Goal: Information Seeking & Learning: Check status

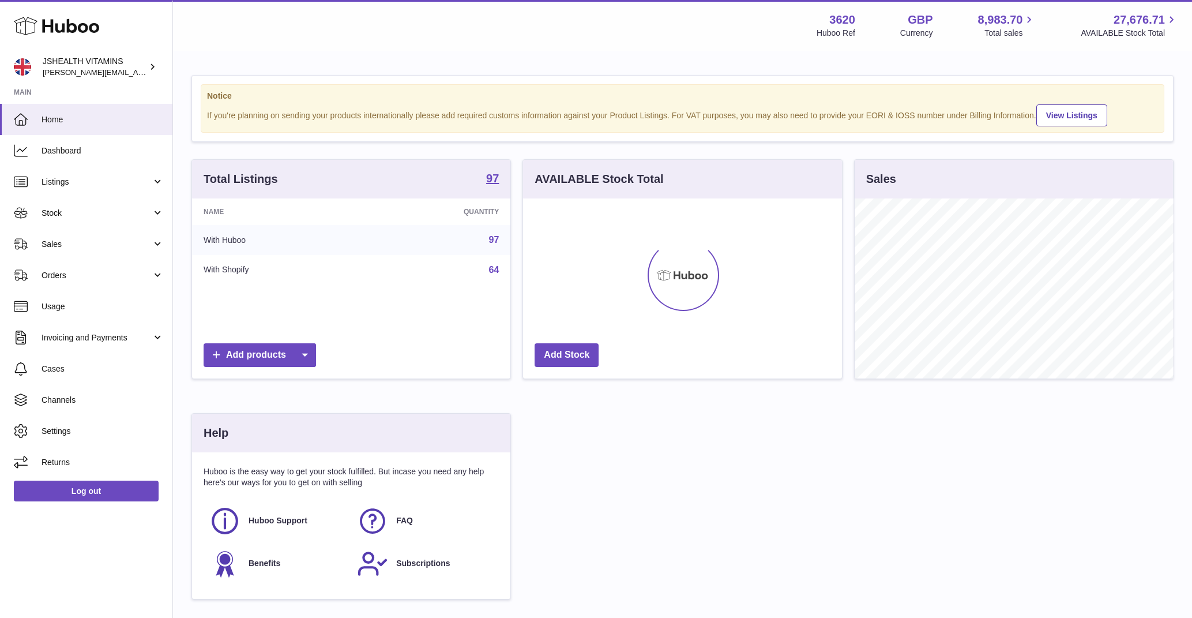
scroll to position [180, 318]
click at [98, 209] on span "Stock" at bounding box center [97, 213] width 110 height 11
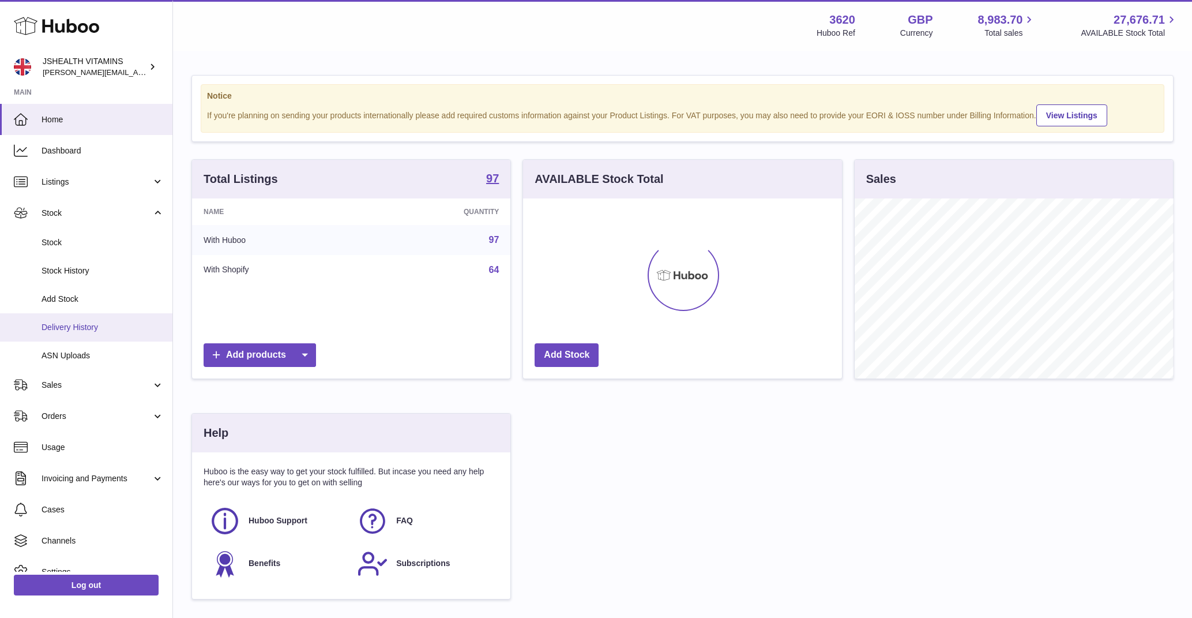
click at [87, 329] on span "Delivery History" at bounding box center [103, 327] width 122 height 11
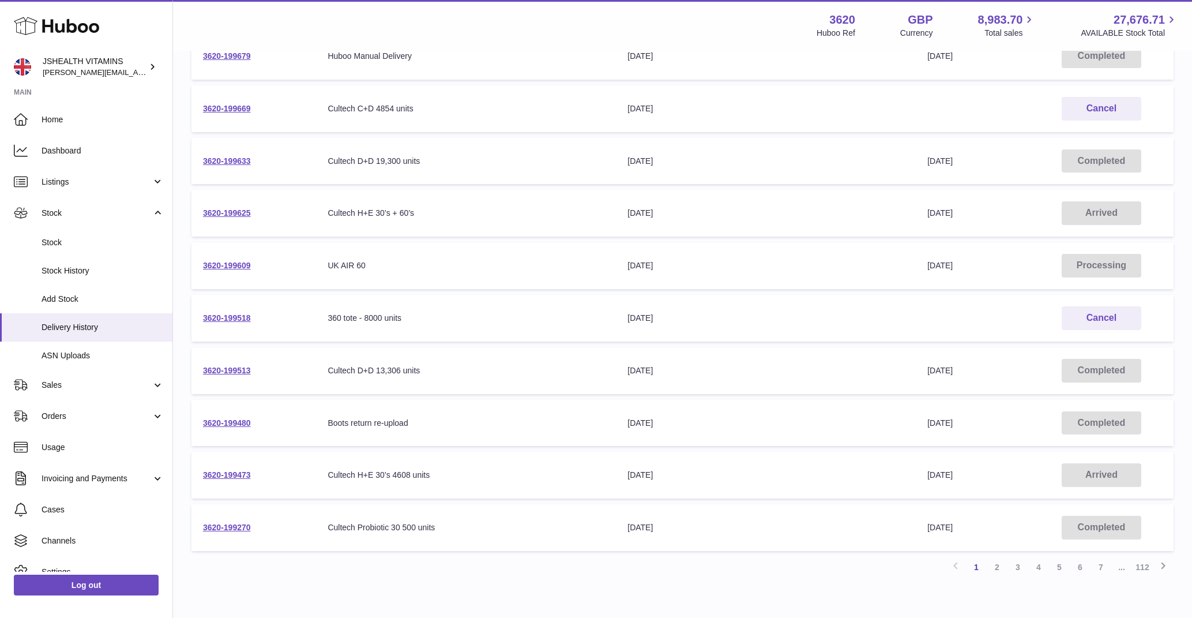
scroll to position [201, 0]
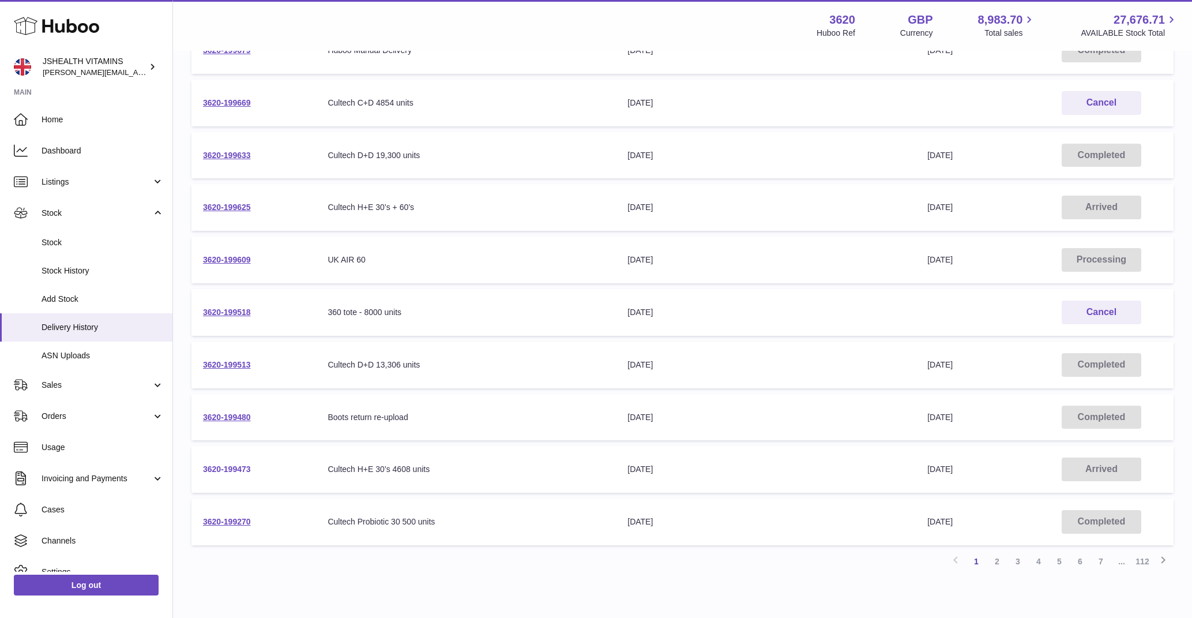
click at [223, 465] on link "3620-199473" at bounding box center [227, 468] width 48 height 9
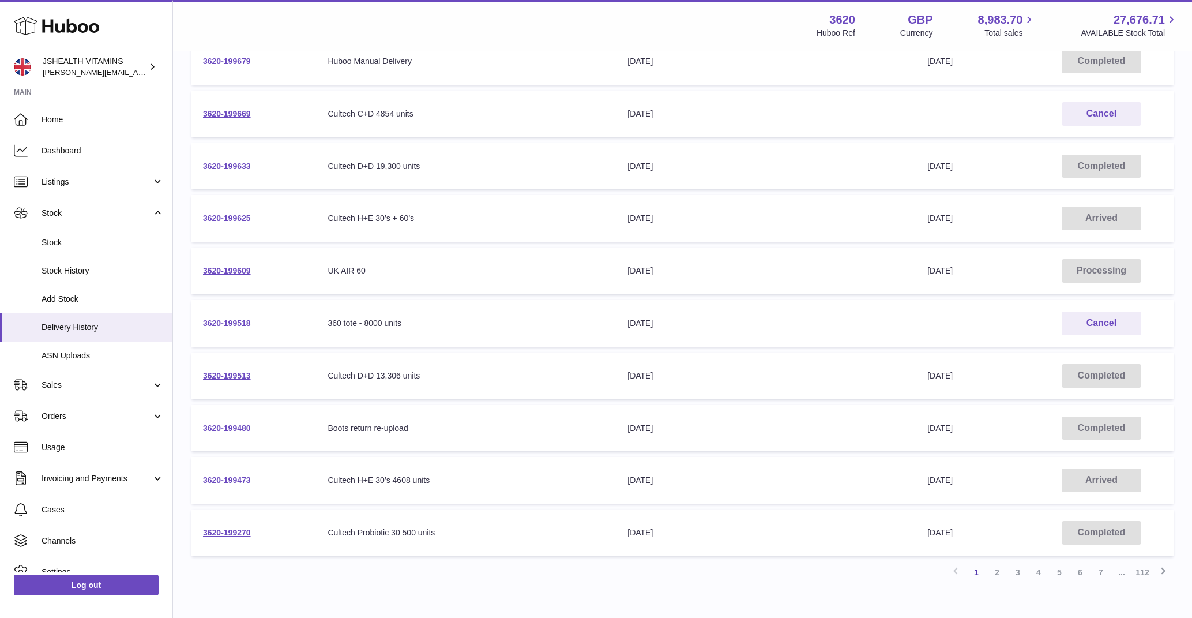
click at [235, 215] on link "3620-199625" at bounding box center [227, 217] width 48 height 9
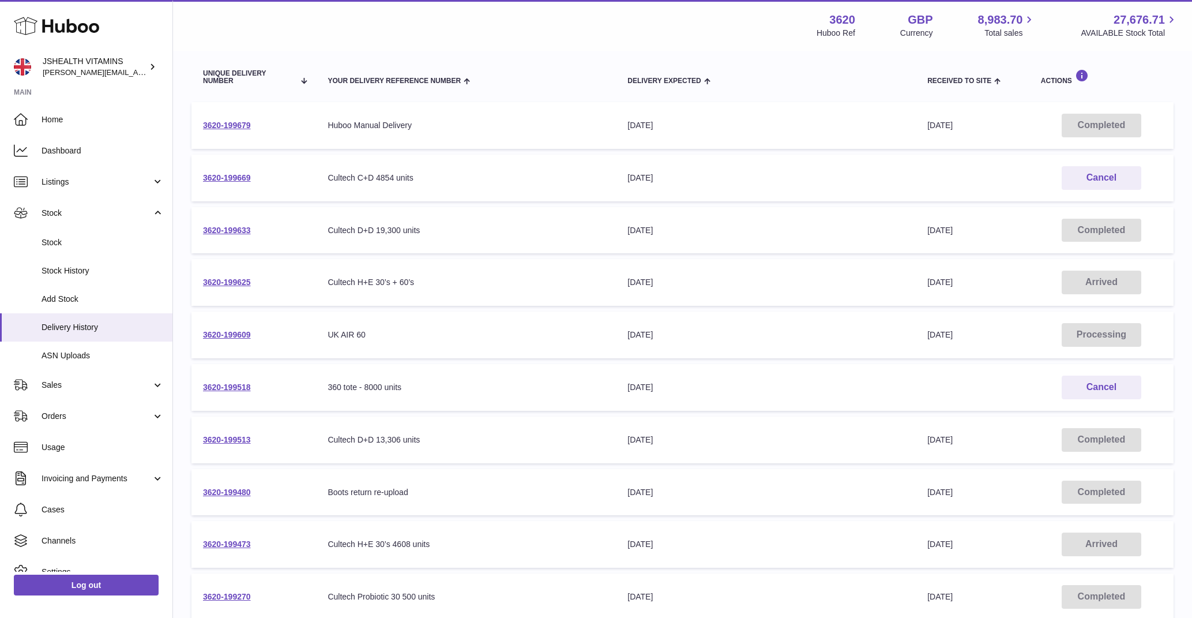
scroll to position [135, 0]
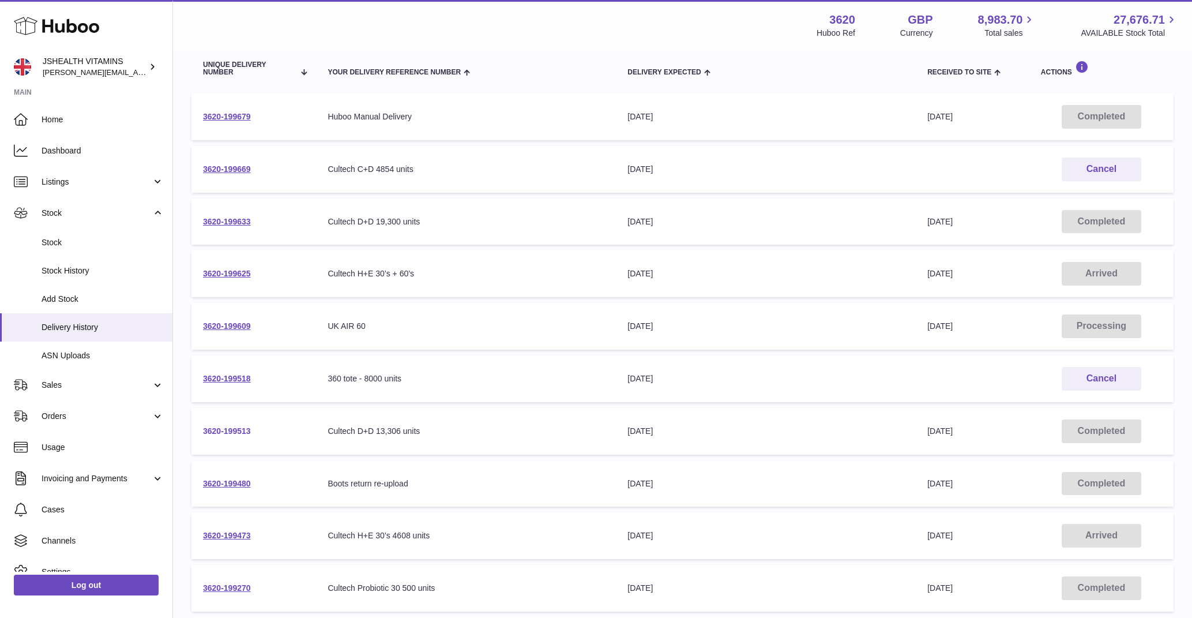
click at [226, 428] on link "3620-199513" at bounding box center [227, 430] width 48 height 9
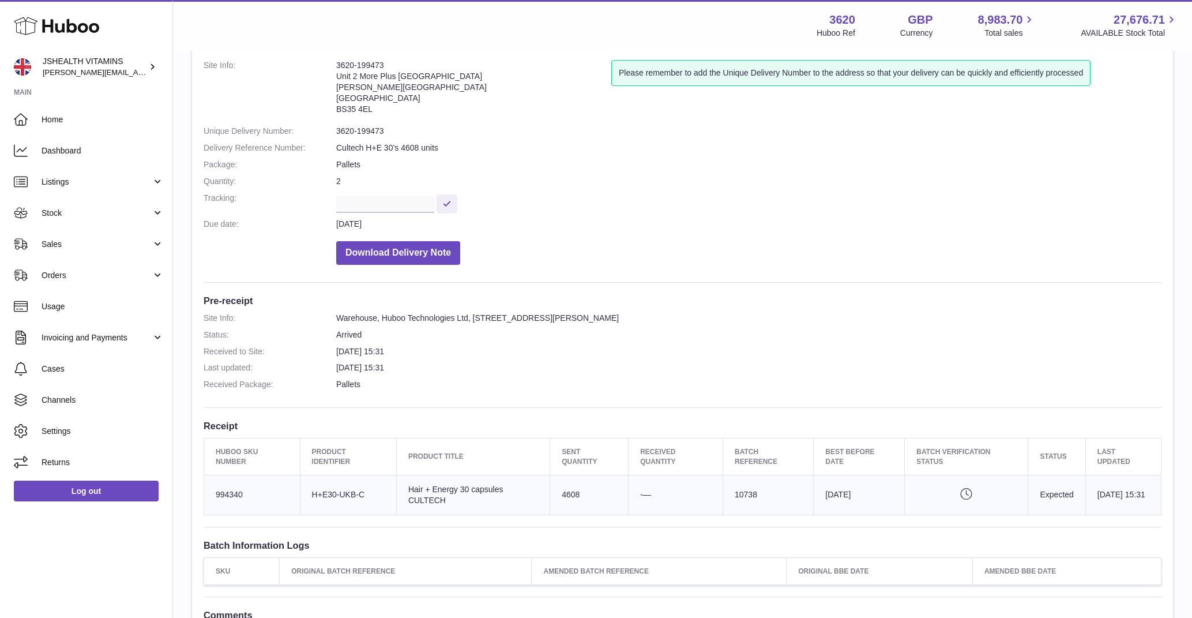
scroll to position [69, 0]
click at [561, 491] on td "Sent Quantity 4608" at bounding box center [589, 494] width 78 height 40
copy td "4608"
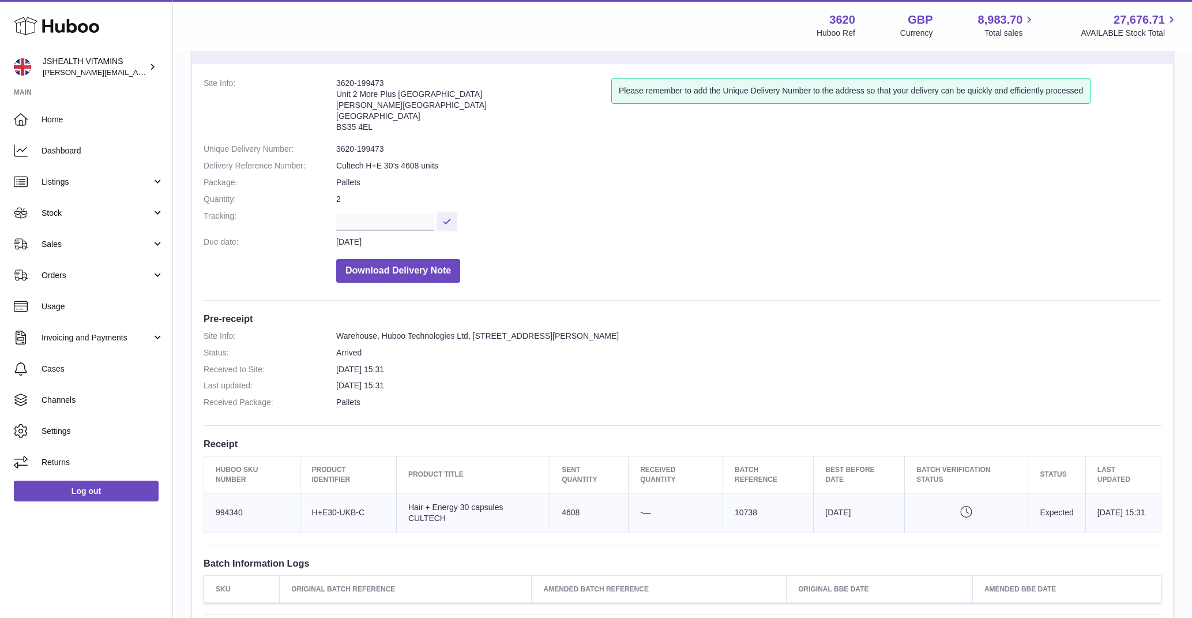
scroll to position [35, 0]
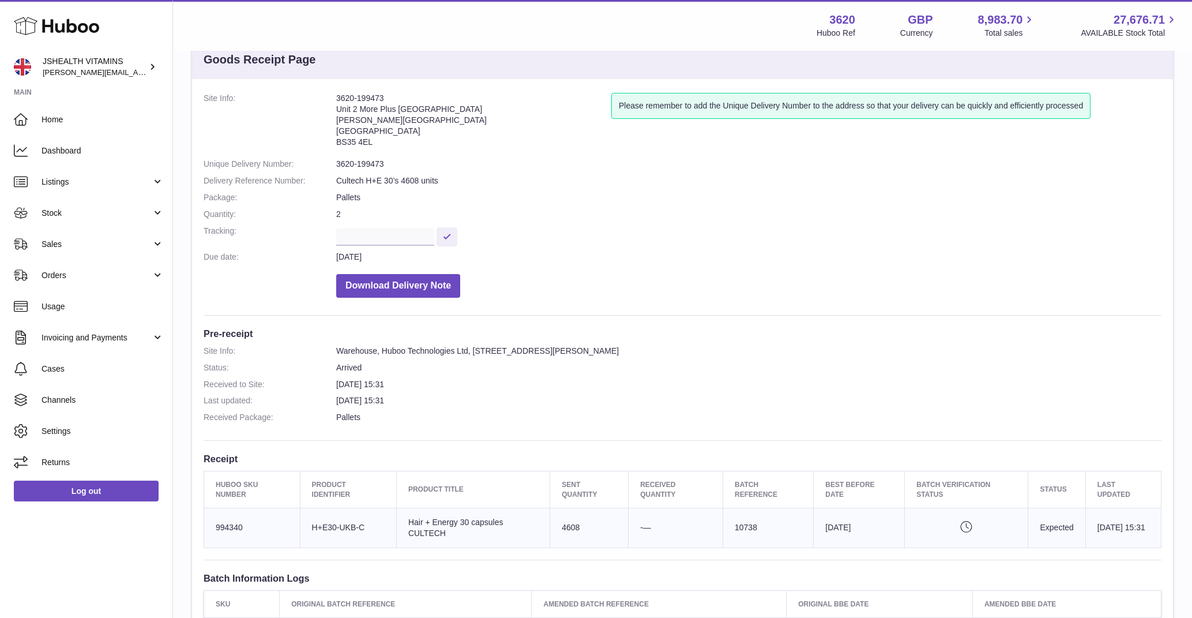
click at [558, 522] on td "Sent Quantity 4608" at bounding box center [589, 528] width 78 height 40
copy td "4608"
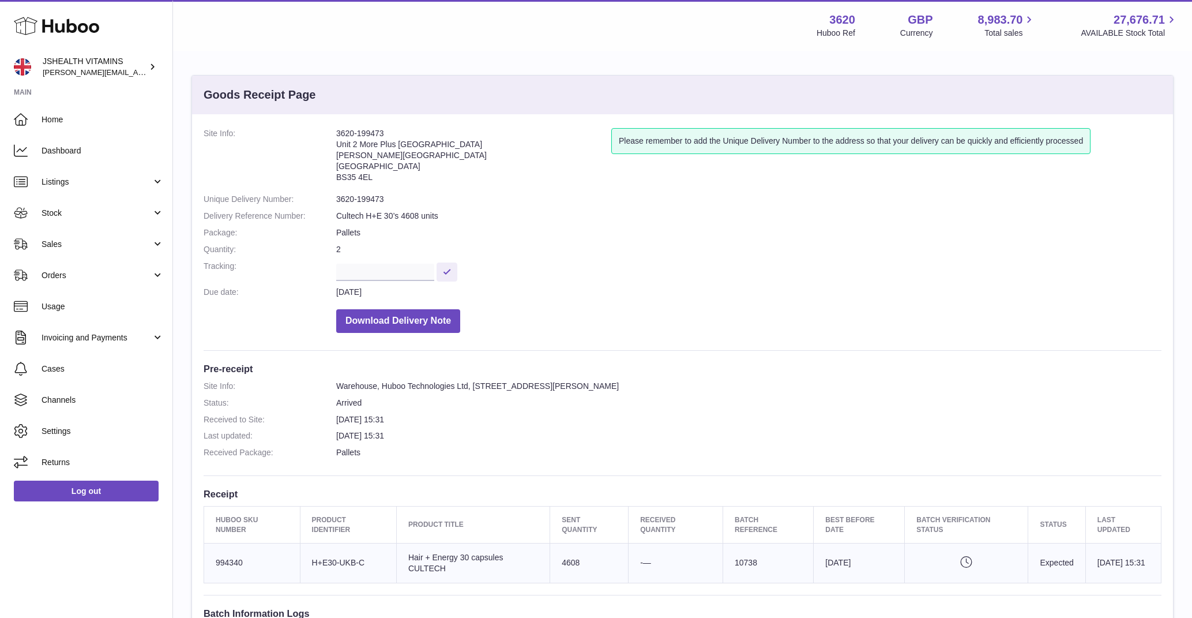
click at [735, 557] on td "Batch Reference 10738" at bounding box center [768, 563] width 91 height 40
copy td "10738"
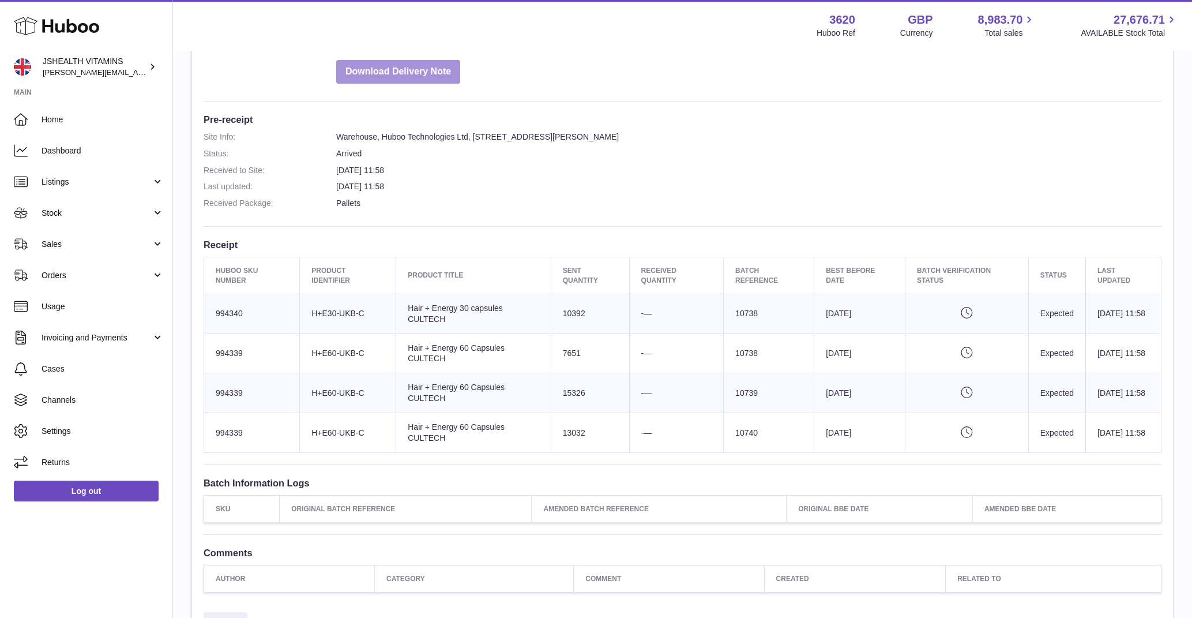
scroll to position [250, 0]
click at [569, 318] on td "Sent Quantity 10392" at bounding box center [590, 313] width 78 height 40
click at [567, 312] on td "Sent Quantity 10392" at bounding box center [590, 313] width 78 height 40
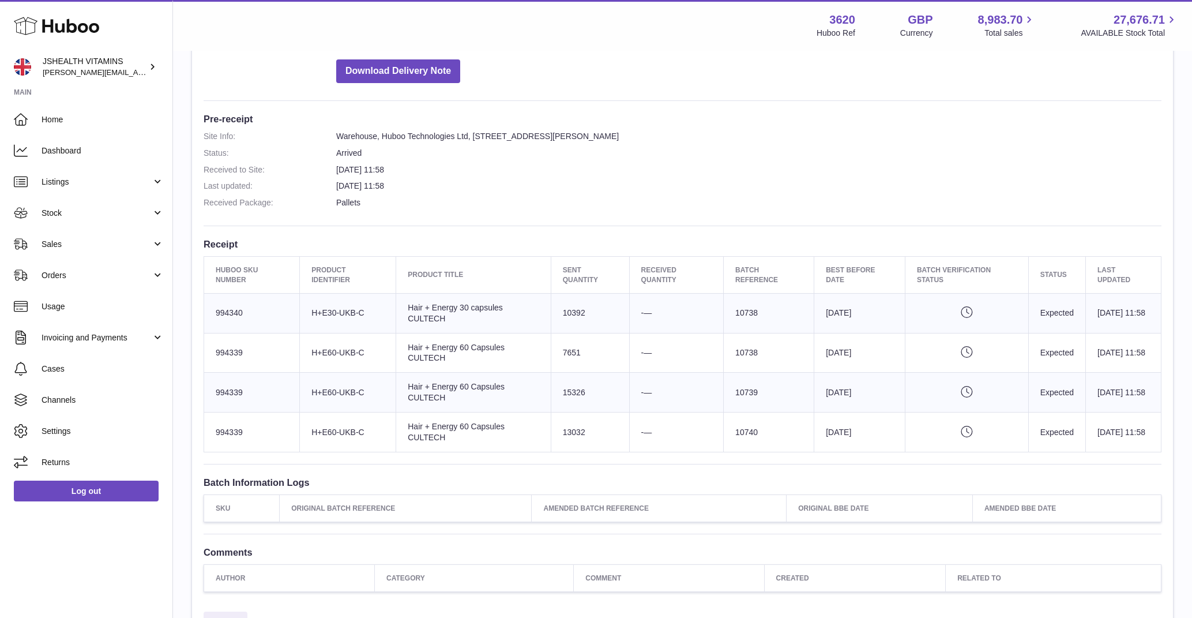
copy td "10392"
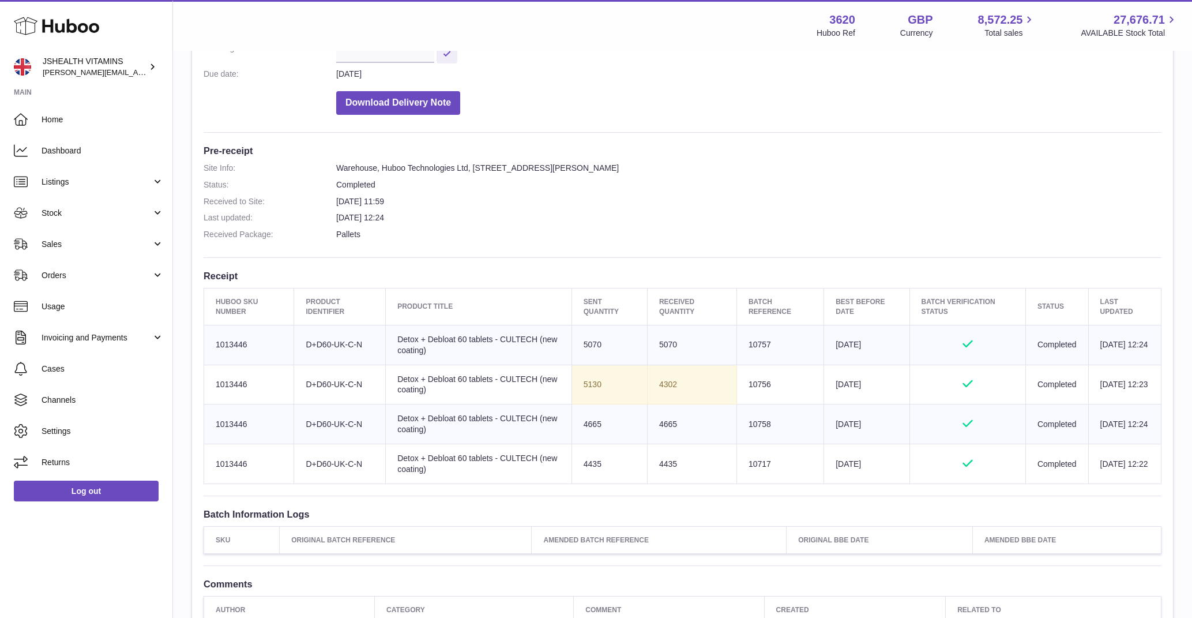
scroll to position [222, 0]
click at [648, 375] on td "4302" at bounding box center [691, 381] width 89 height 40
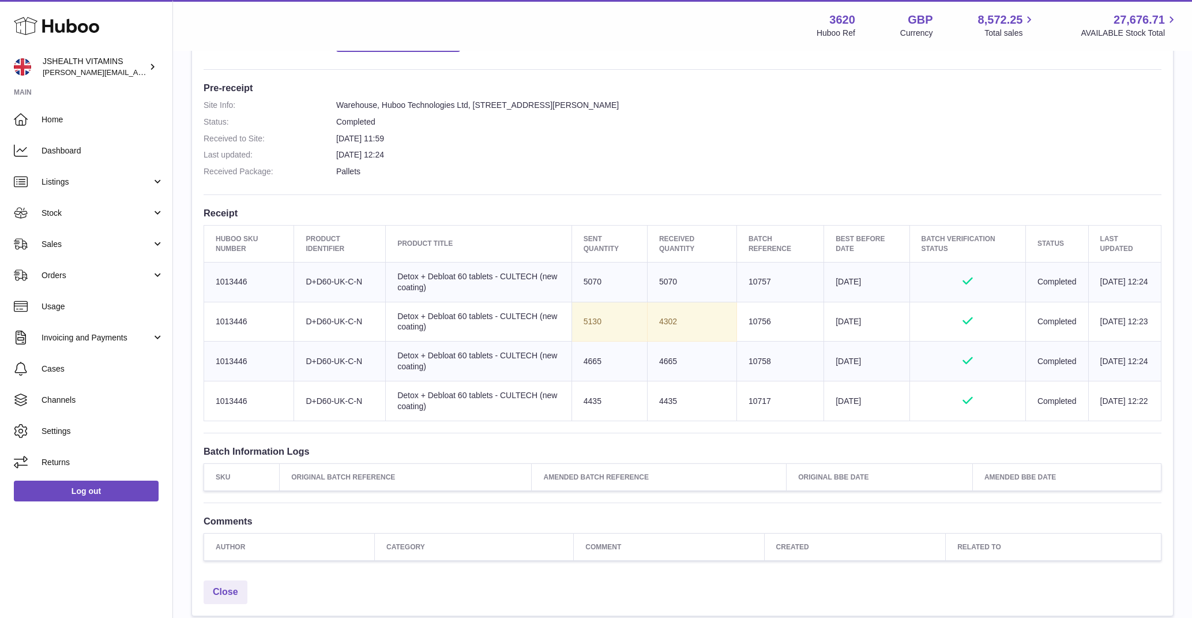
scroll to position [287, 0]
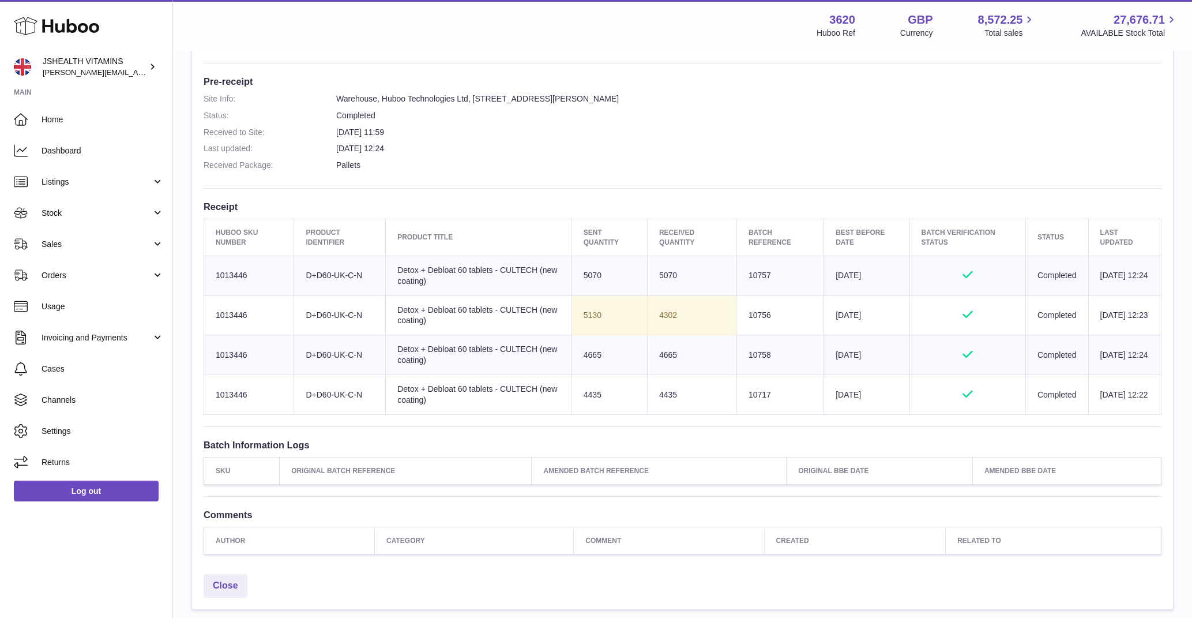
click at [654, 314] on td "4302" at bounding box center [691, 315] width 89 height 40
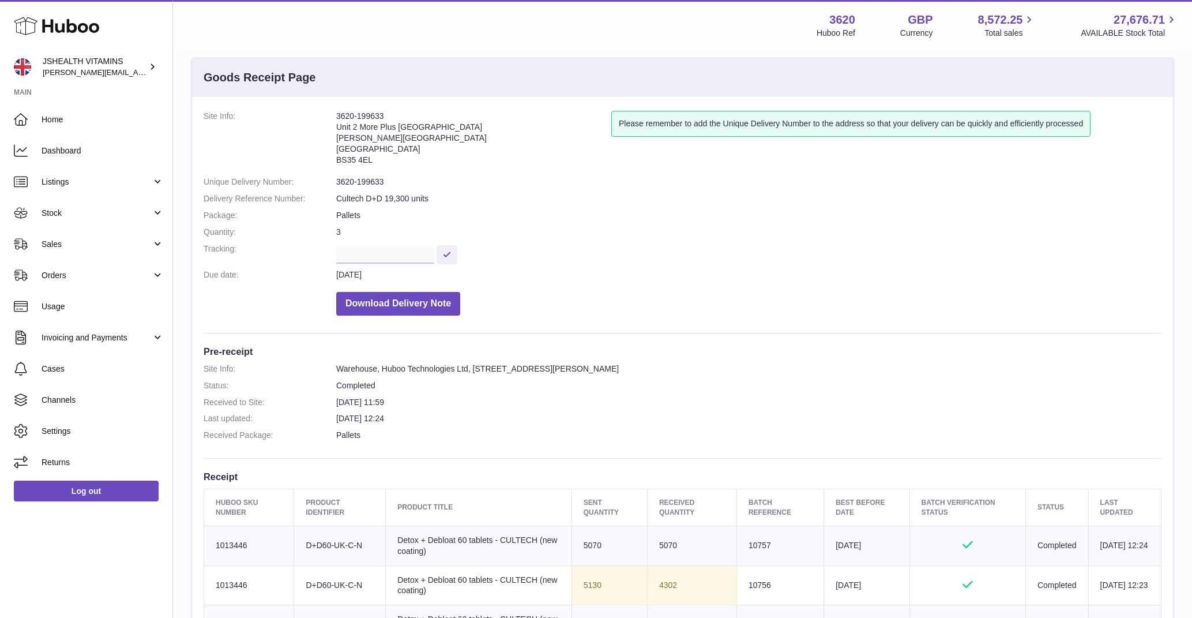
scroll to position [2, 0]
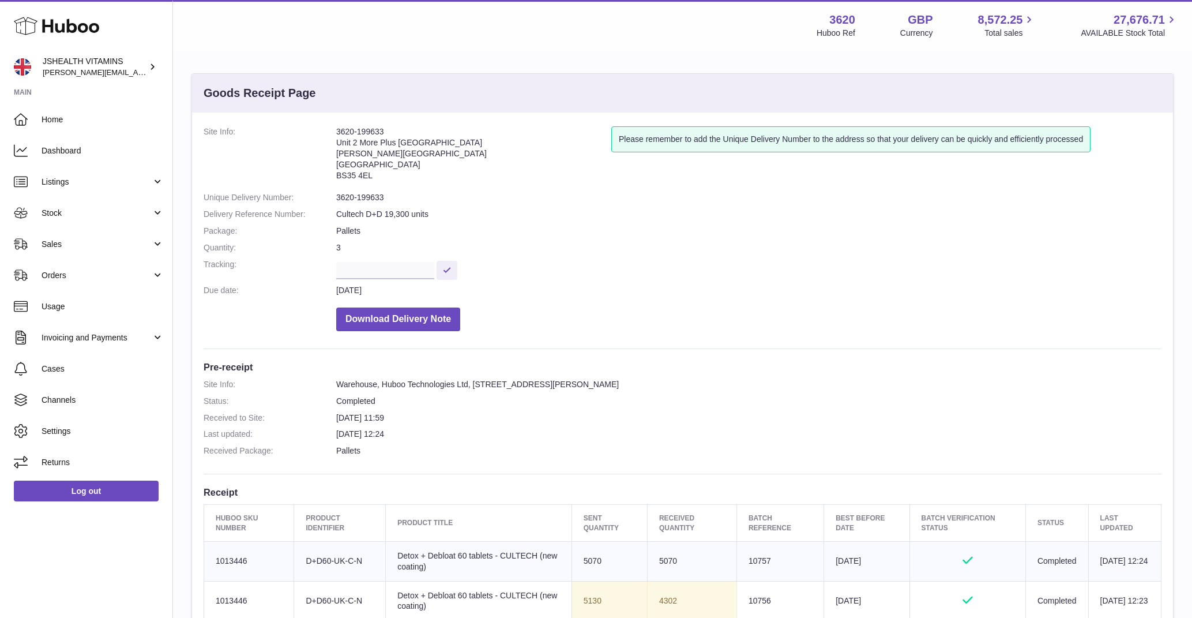
click at [372, 194] on dd "3620-199633" at bounding box center [749, 197] width 826 height 11
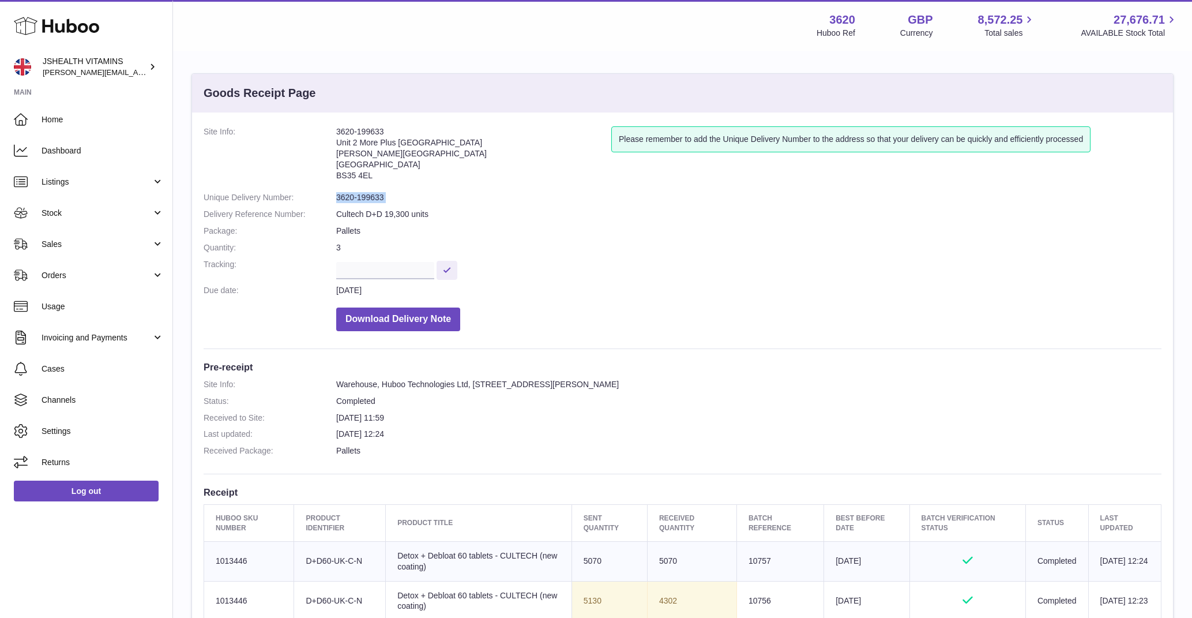
click at [372, 194] on dd "3620-199633" at bounding box center [749, 197] width 826 height 11
copy dl "3620-199633"
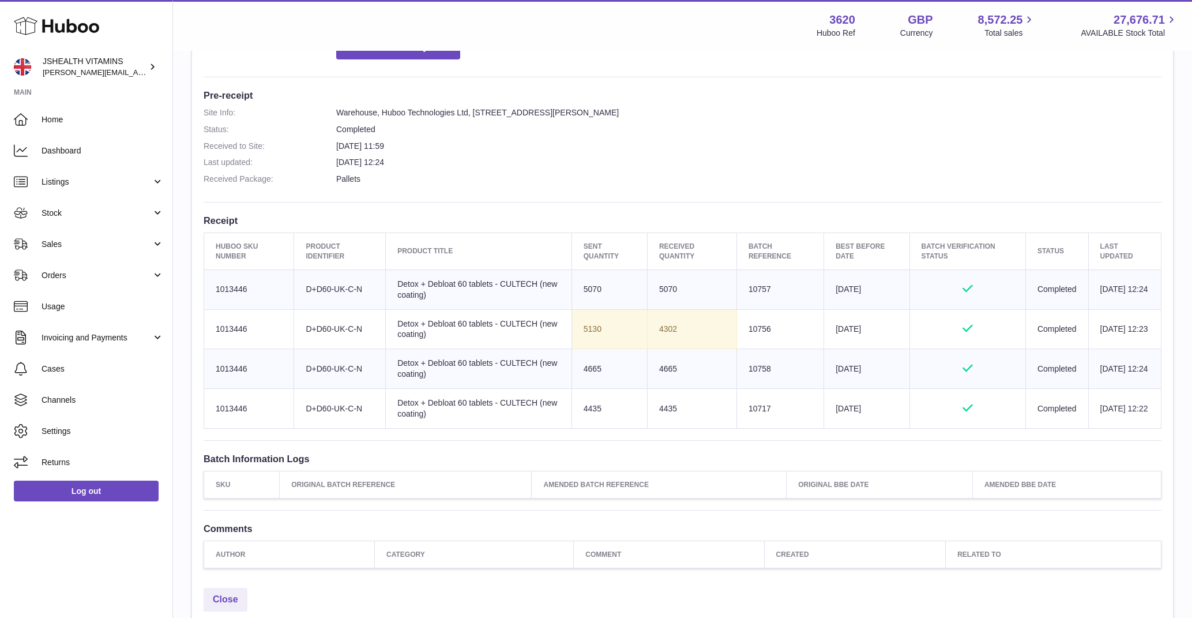
scroll to position [274, 0]
click at [84, 252] on link "Sales" at bounding box center [86, 243] width 172 height 31
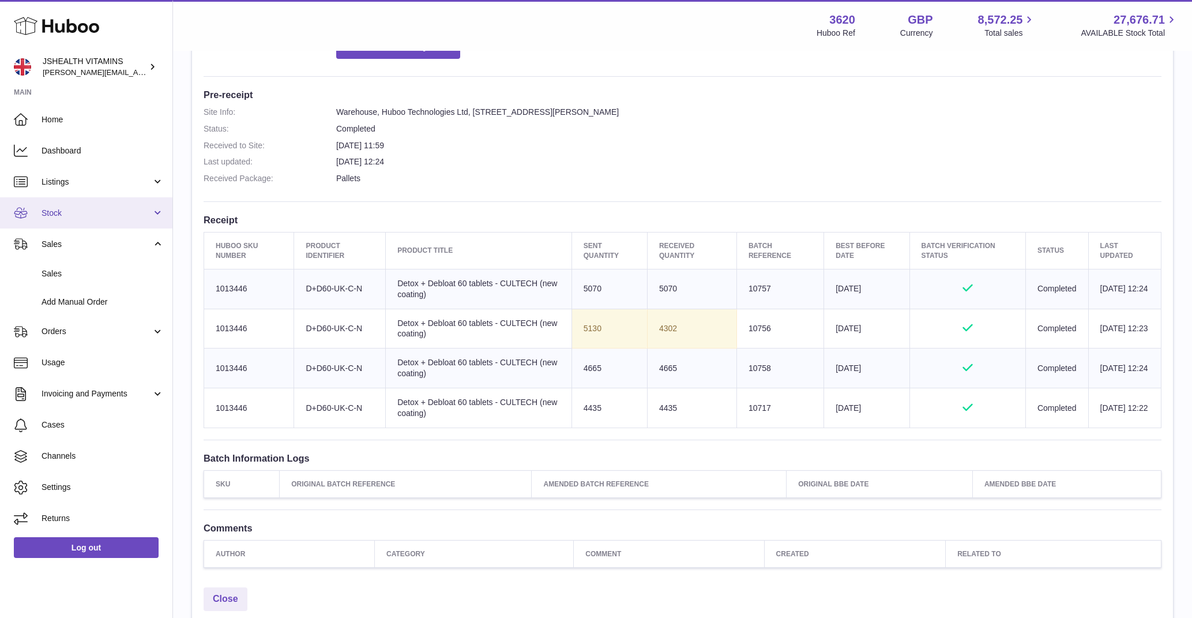
click at [91, 208] on span "Stock" at bounding box center [97, 213] width 110 height 11
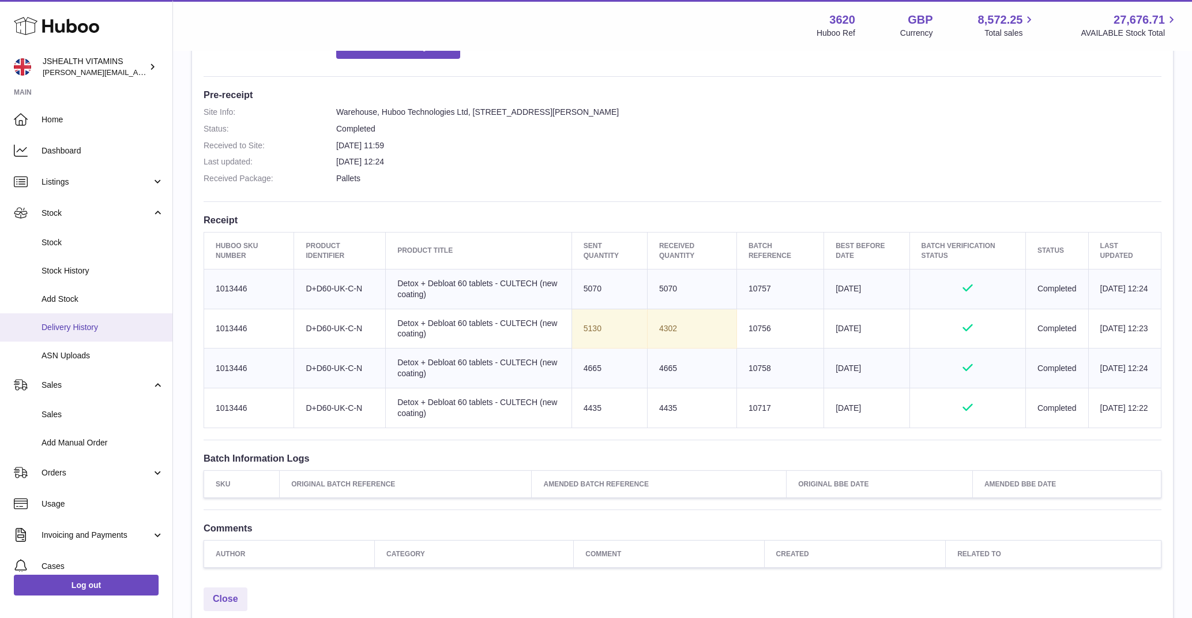
click at [94, 331] on span "Delivery History" at bounding box center [103, 327] width 122 height 11
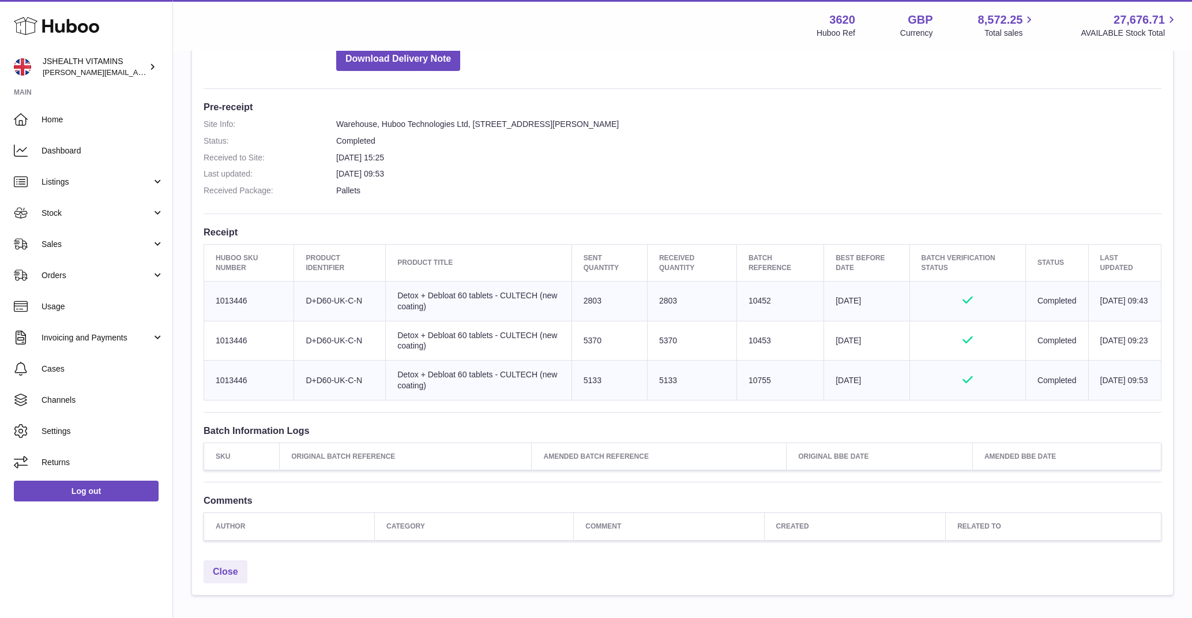
scroll to position [264, 0]
click at [582, 297] on td "Sent Quantity 2803" at bounding box center [610, 299] width 76 height 40
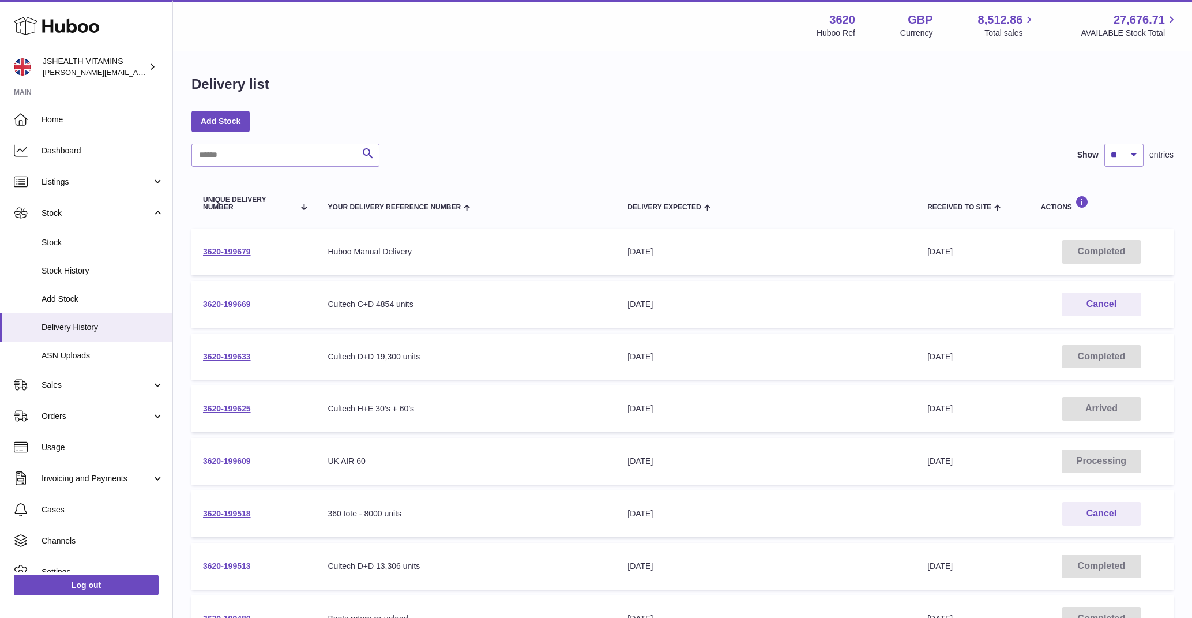
click at [223, 306] on link "3620-199669" at bounding box center [227, 303] width 48 height 9
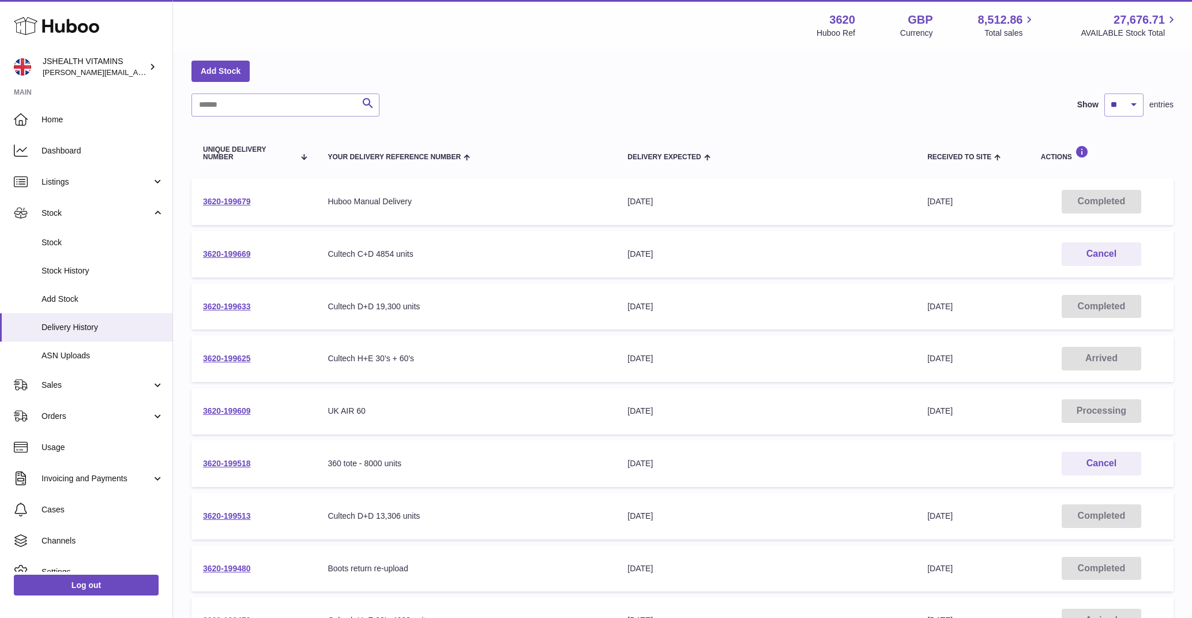
scroll to position [65, 0]
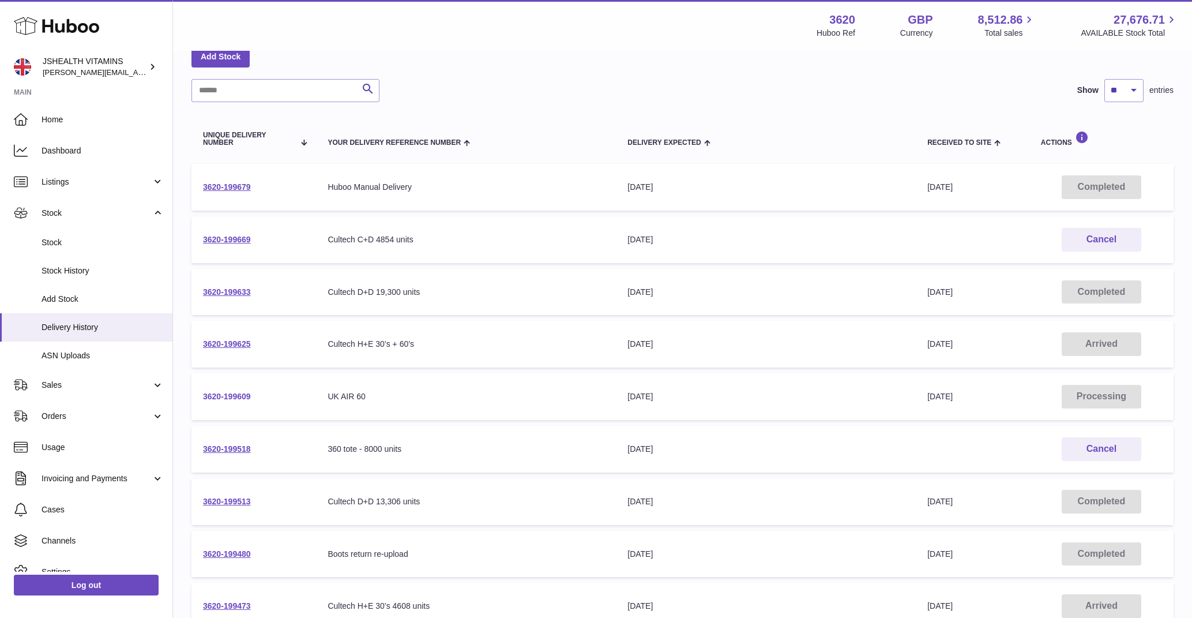
click at [242, 398] on link "3620-199609" at bounding box center [227, 396] width 48 height 9
click at [72, 239] on span "Stock" at bounding box center [103, 242] width 122 height 11
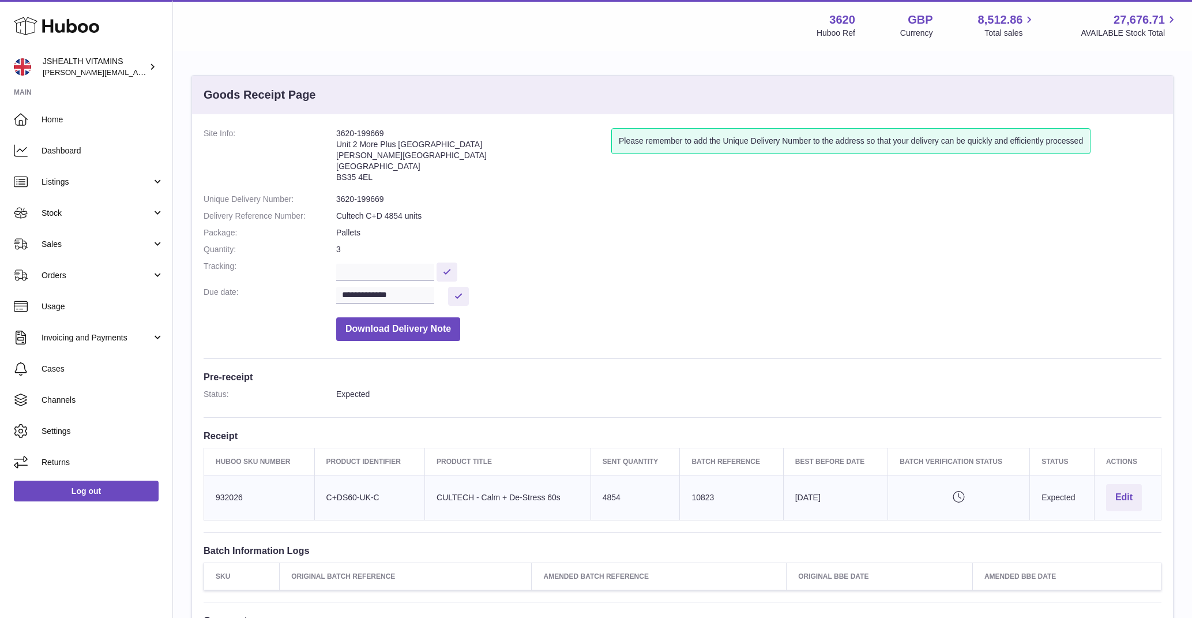
click at [609, 492] on td "Sent Quantity 4854" at bounding box center [635, 497] width 89 height 45
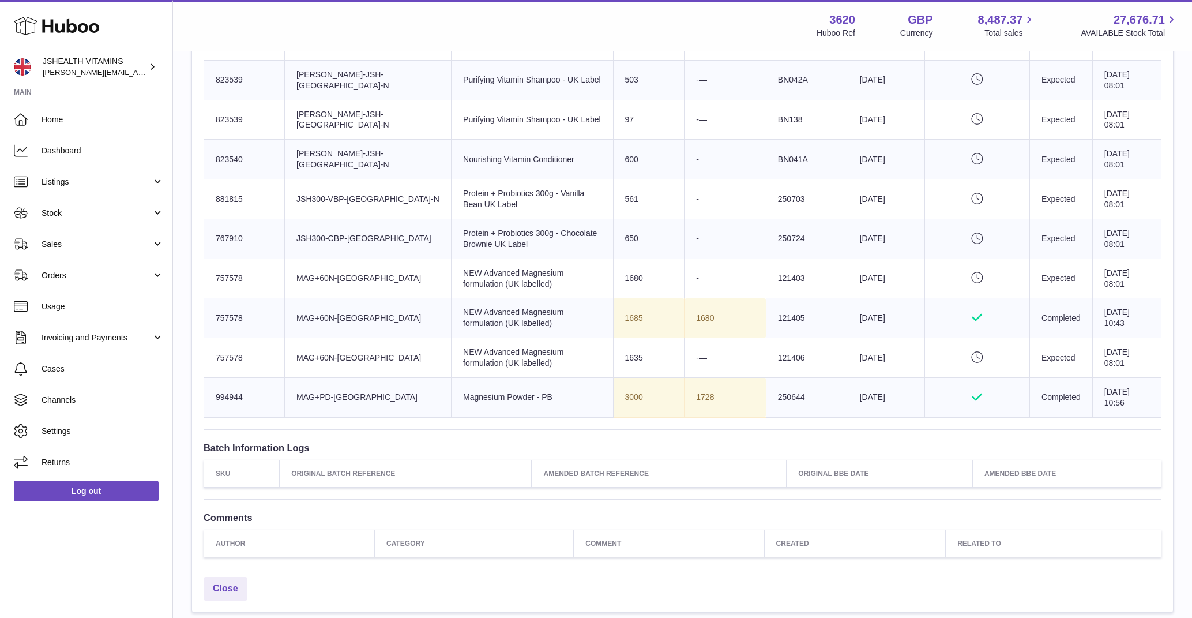
scroll to position [487, 0]
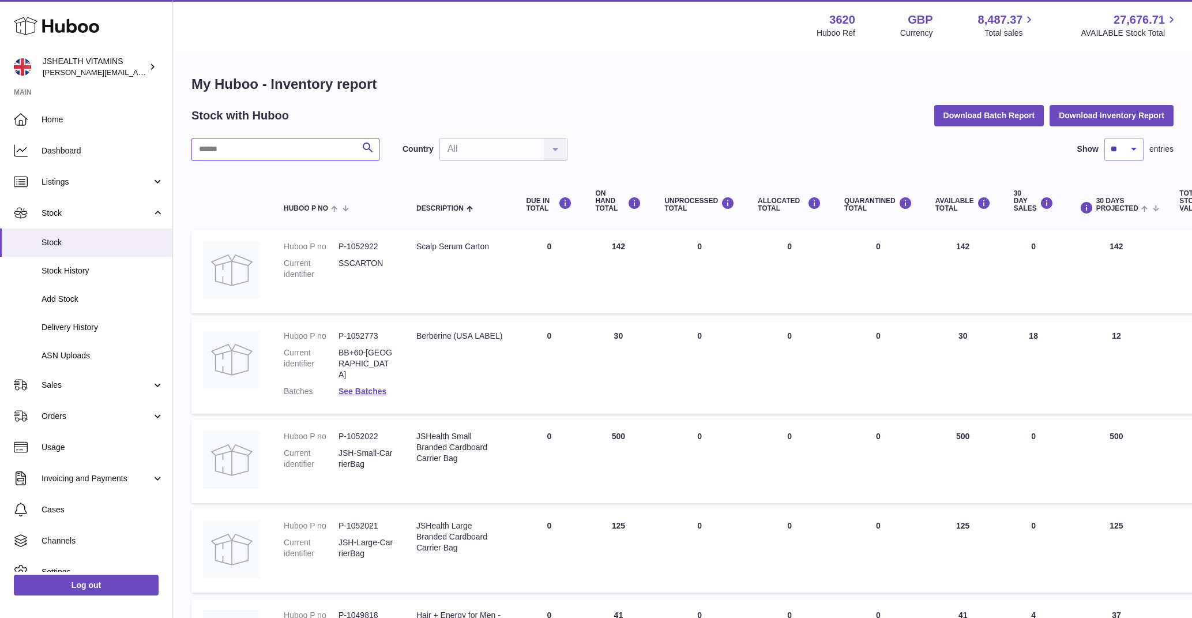
click at [289, 156] on input "text" at bounding box center [286, 149] width 188 height 23
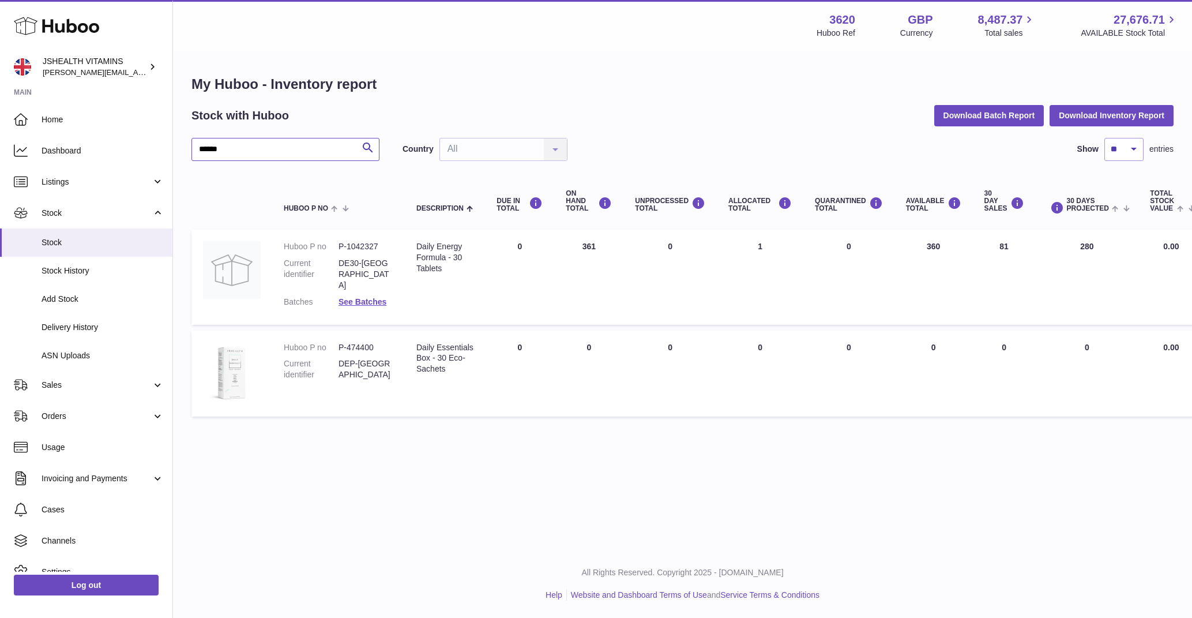
type input "*****"
click at [102, 327] on span "Delivery History" at bounding box center [103, 327] width 122 height 11
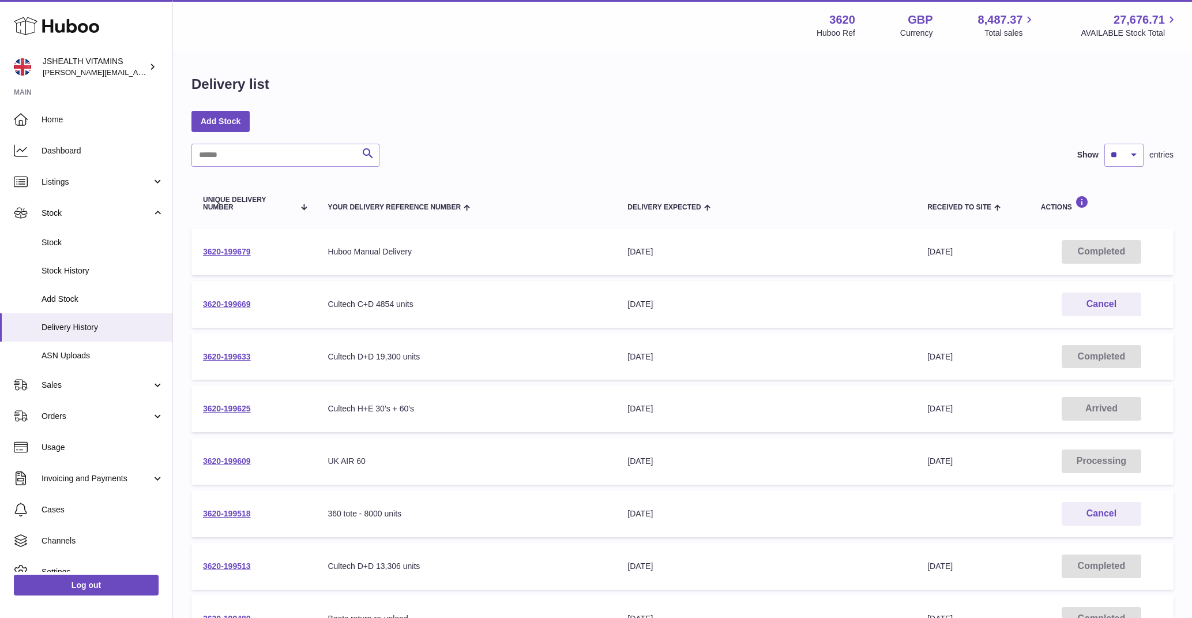
click at [222, 455] on td "3620-199609" at bounding box center [254, 461] width 125 height 47
click at [222, 459] on link "3620-199609" at bounding box center [227, 460] width 48 height 9
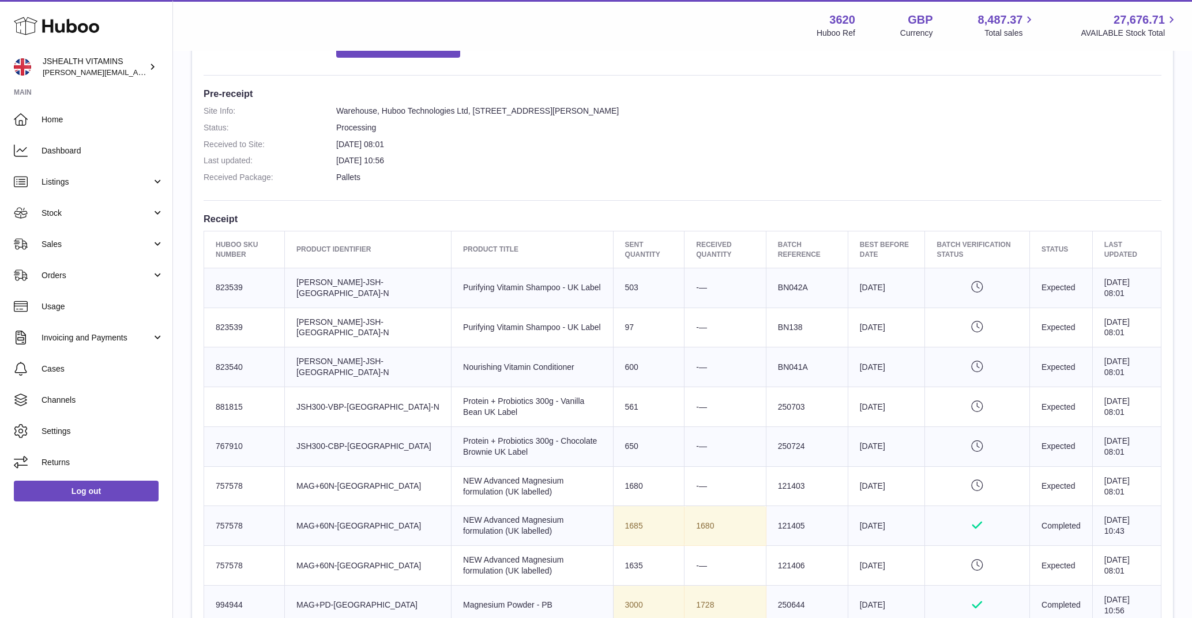
scroll to position [277, 0]
click at [613, 392] on td "Sent Quantity 561" at bounding box center [649, 405] width 72 height 40
copy td "561"
click at [613, 443] on td "Sent Quantity 650" at bounding box center [649, 445] width 72 height 40
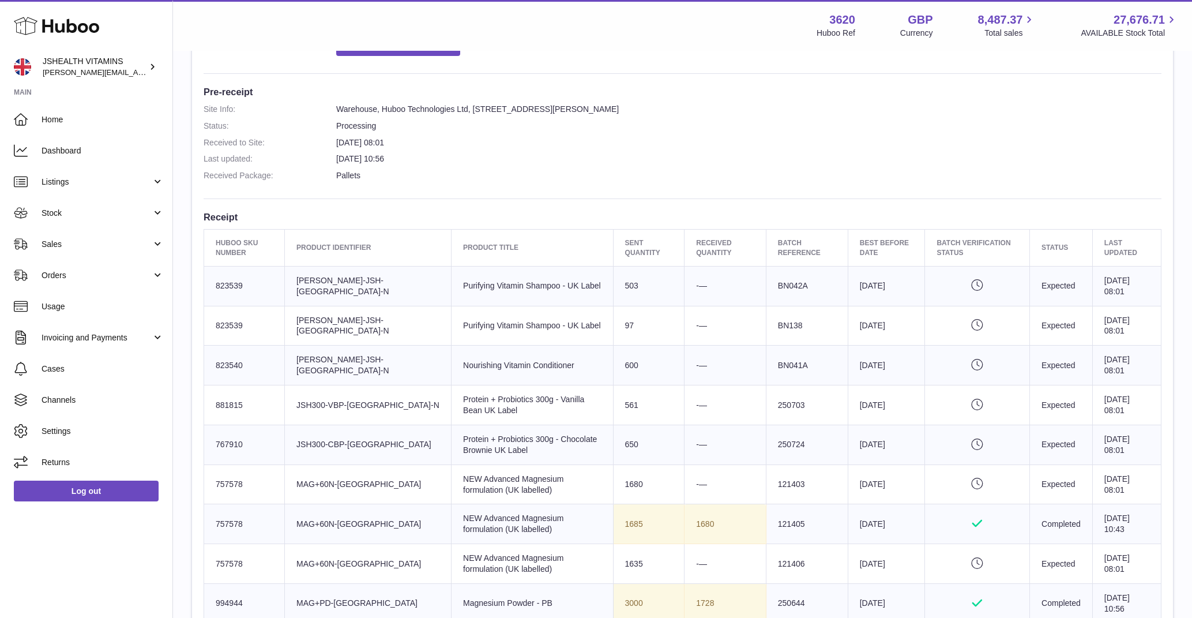
click at [613, 443] on td "Sent Quantity 650" at bounding box center [649, 445] width 72 height 40
click at [613, 391] on td "Sent Quantity 561" at bounding box center [649, 405] width 72 height 40
copy td "561"
click at [613, 402] on td "Sent Quantity 561" at bounding box center [649, 405] width 72 height 40
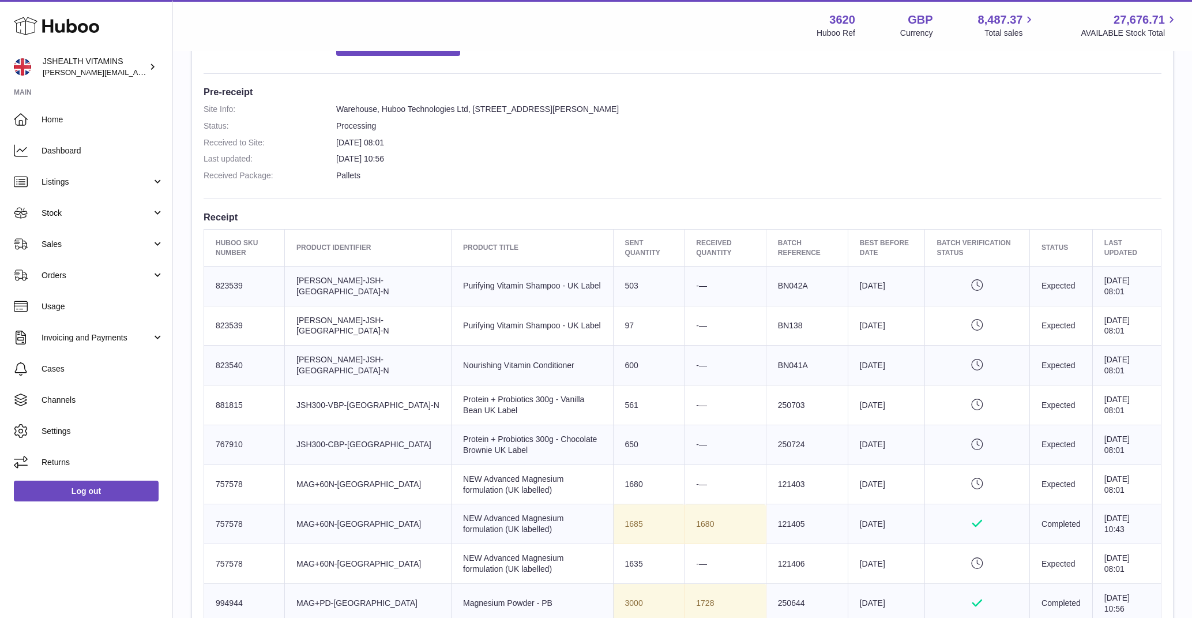
click at [613, 402] on td "Sent Quantity 561" at bounding box center [649, 405] width 72 height 40
copy td "561"
